Goal: Task Accomplishment & Management: Use online tool/utility

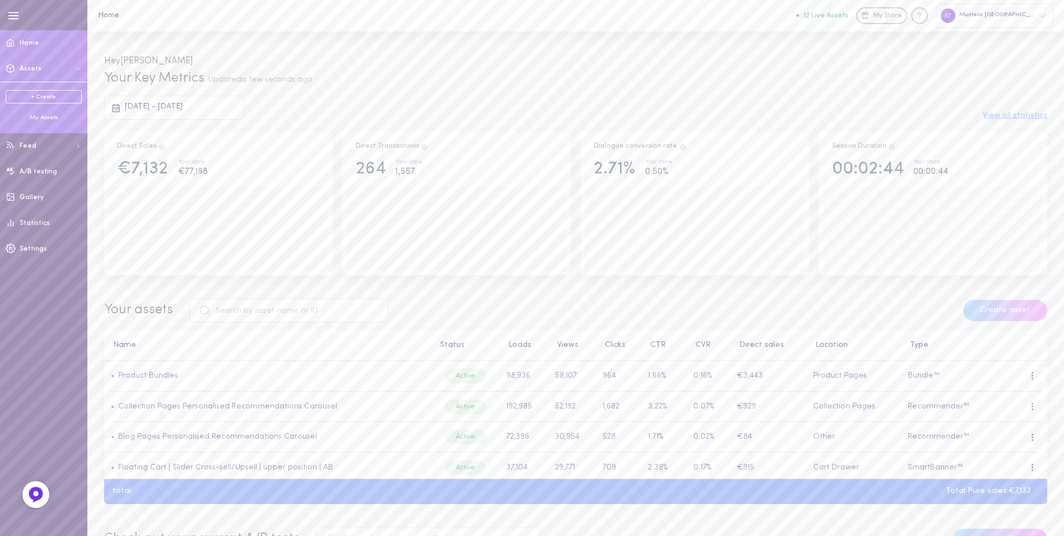
click at [36, 116] on div "My Assets" at bounding box center [44, 118] width 76 height 8
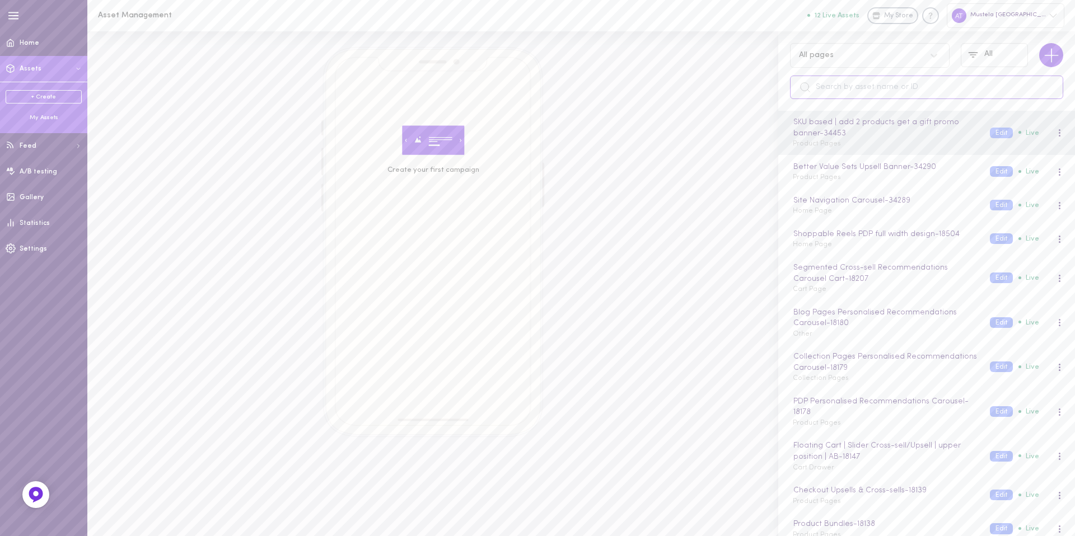
click at [830, 81] on input "text" at bounding box center [926, 88] width 273 height 24
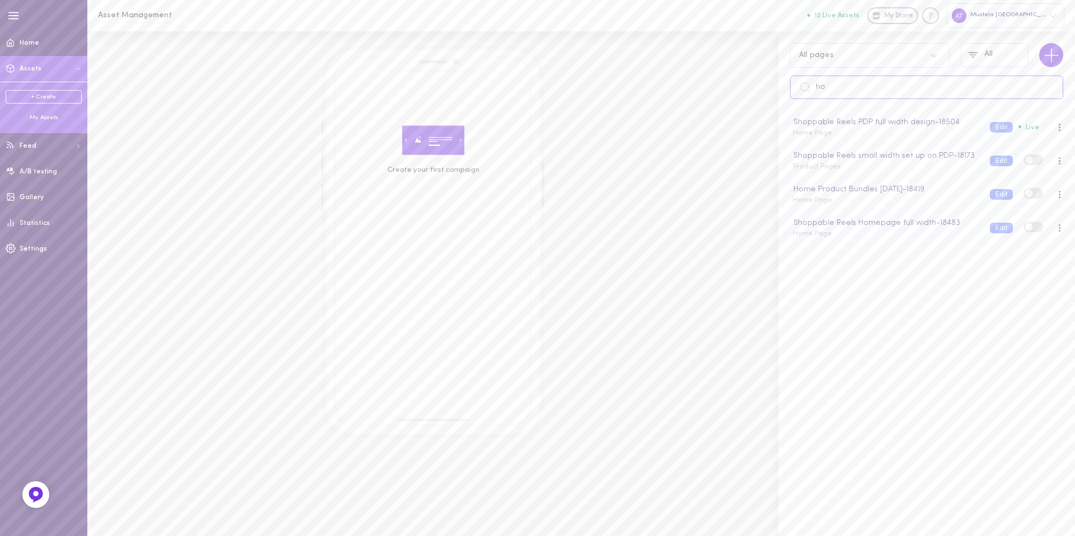
type input "h"
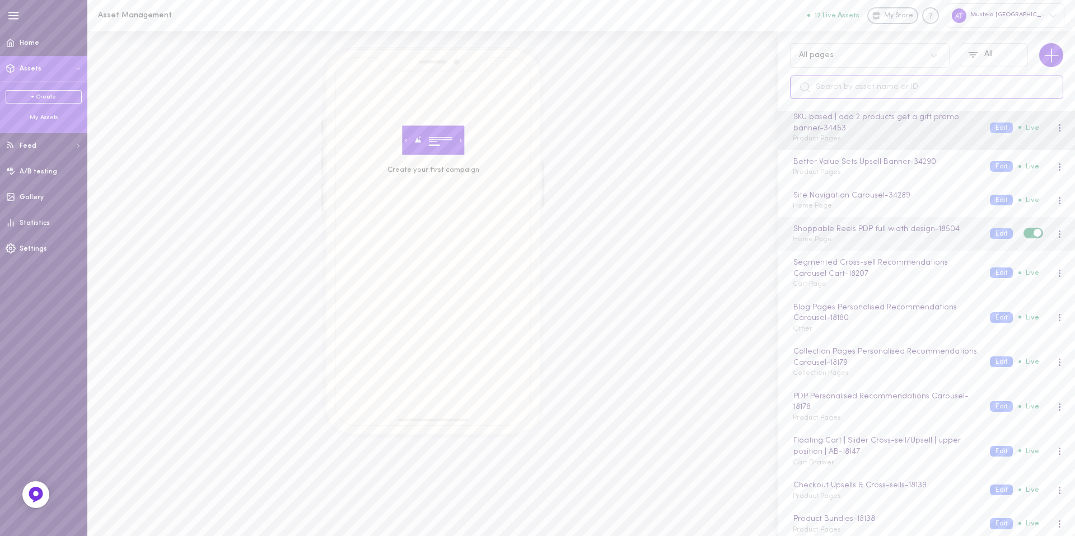
scroll to position [22, 0]
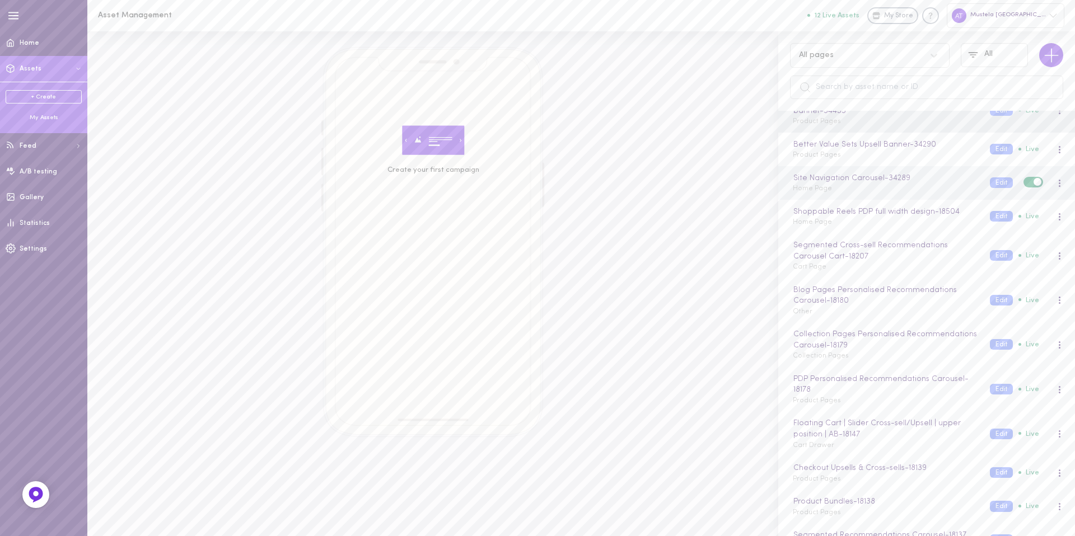
click at [863, 193] on div "Site Navigation Carousel - 34289 Home Page" at bounding box center [882, 183] width 197 height 22
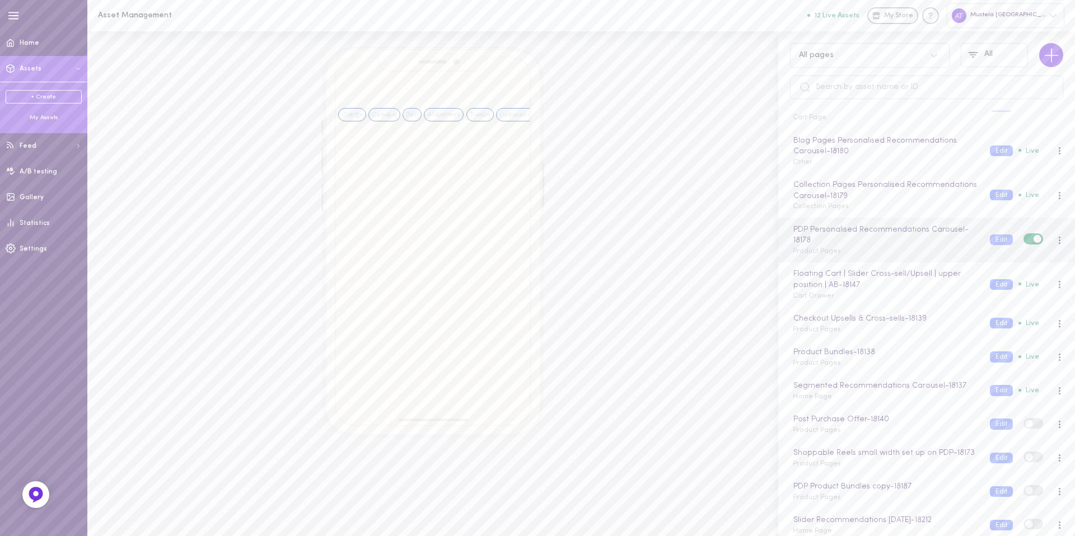
scroll to position [171, 0]
click at [894, 396] on div "Segmented Recommendations Carousel - 18137 Home Page" at bounding box center [882, 392] width 197 height 22
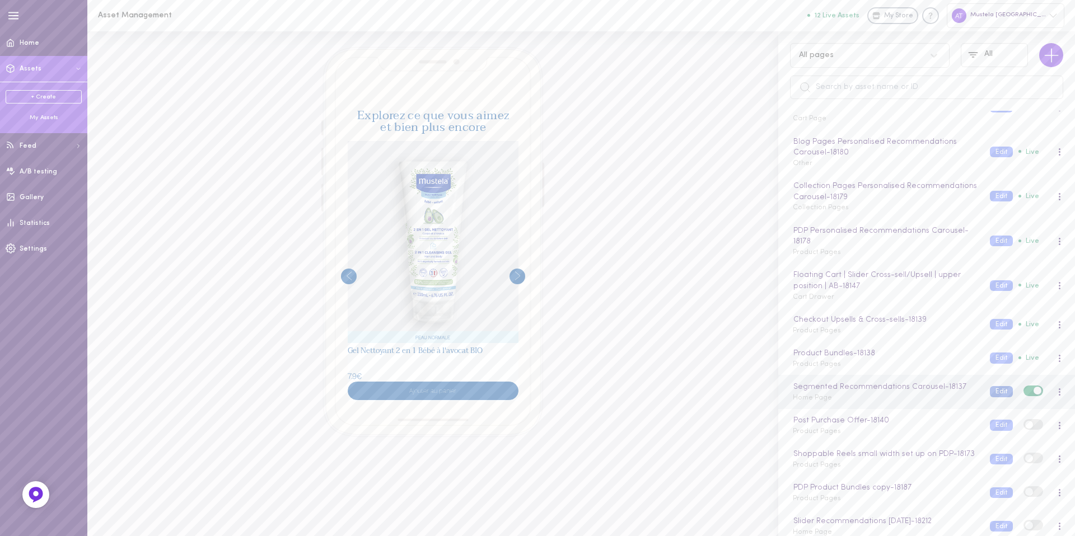
click at [996, 396] on button "Edit" at bounding box center [1001, 391] width 23 height 11
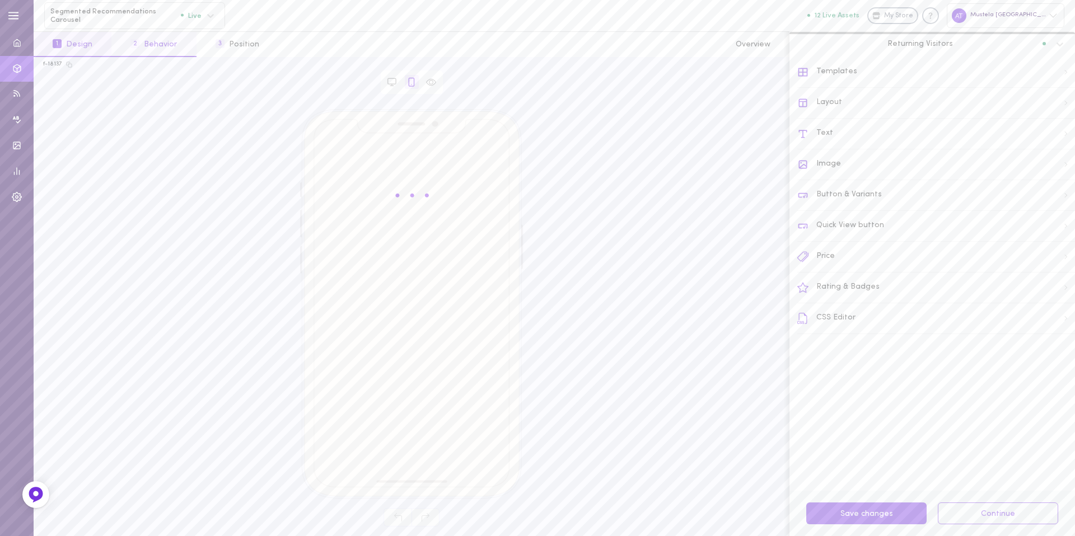
click at [171, 45] on button "2 Behavior" at bounding box center [153, 44] width 85 height 25
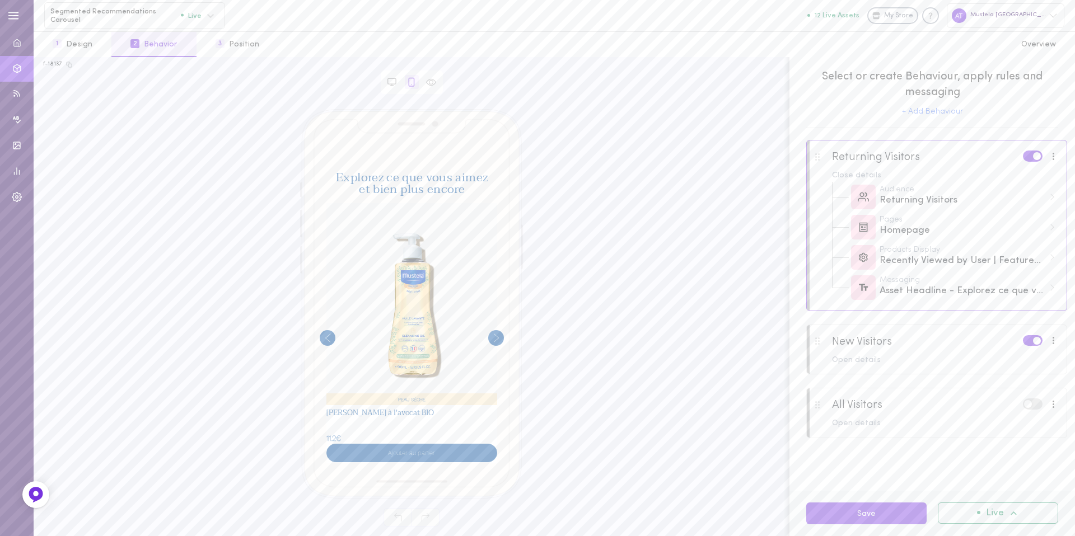
click at [965, 353] on div at bounding box center [937, 355] width 260 height 60
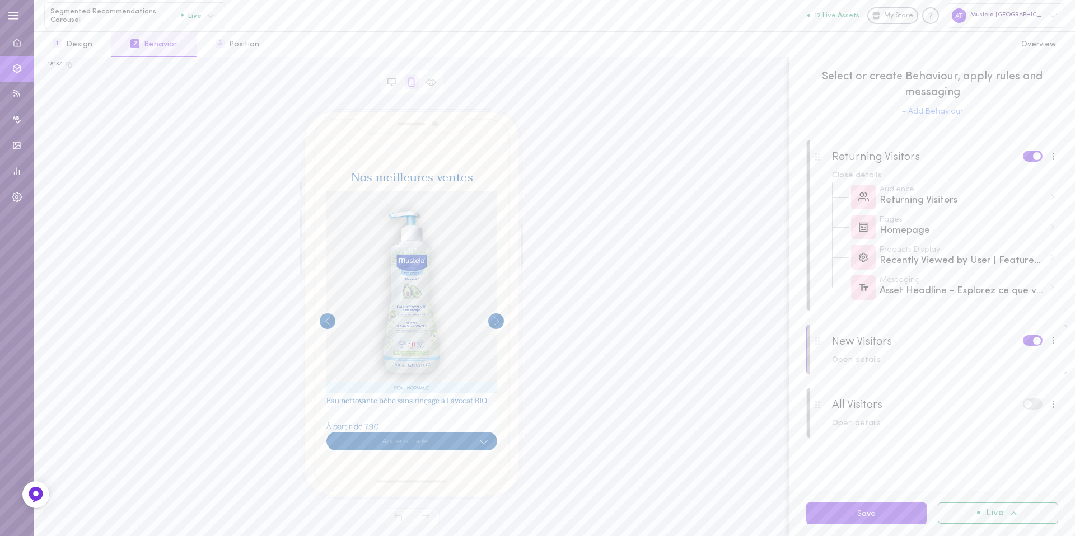
click at [943, 163] on div at bounding box center [937, 171] width 260 height 60
